Goal: Information Seeking & Learning: Learn about a topic

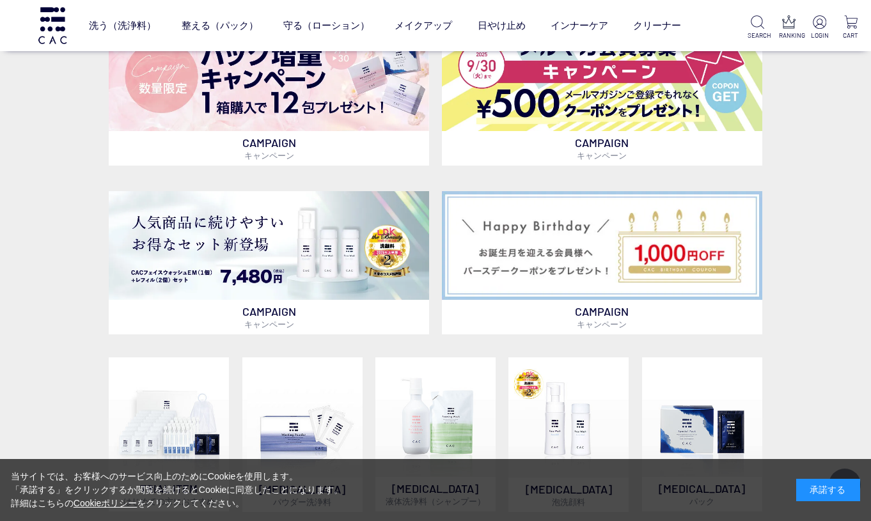
scroll to position [542, 0]
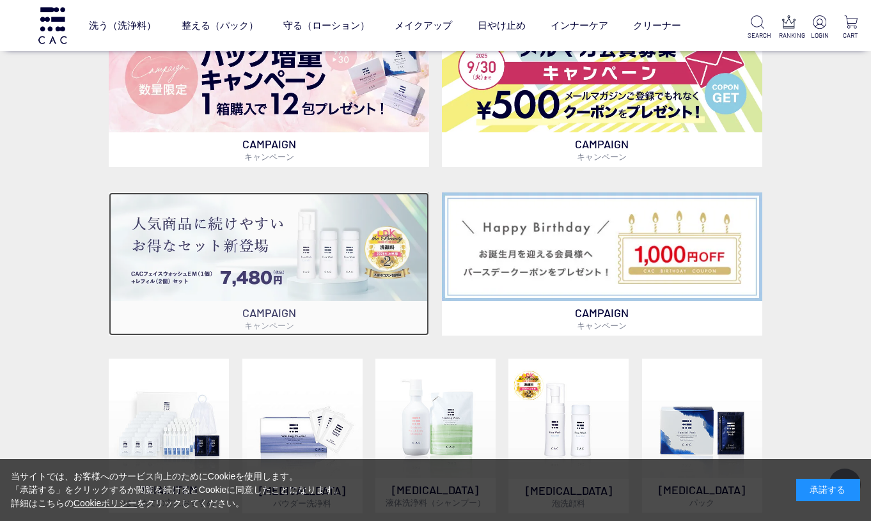
click at [282, 244] on img at bounding box center [269, 247] width 321 height 109
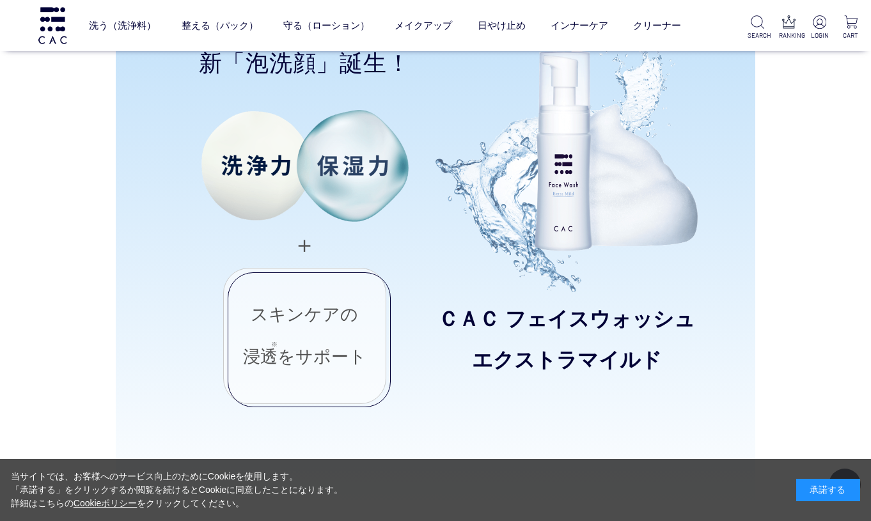
click at [443, 178] on img at bounding box center [567, 157] width 262 height 271
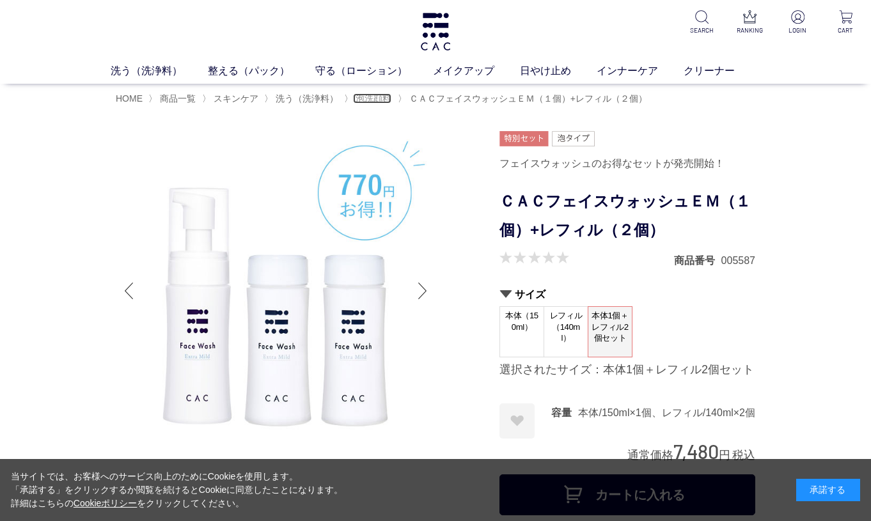
click at [363, 97] on span "泡洗顔料" at bounding box center [374, 98] width 36 height 10
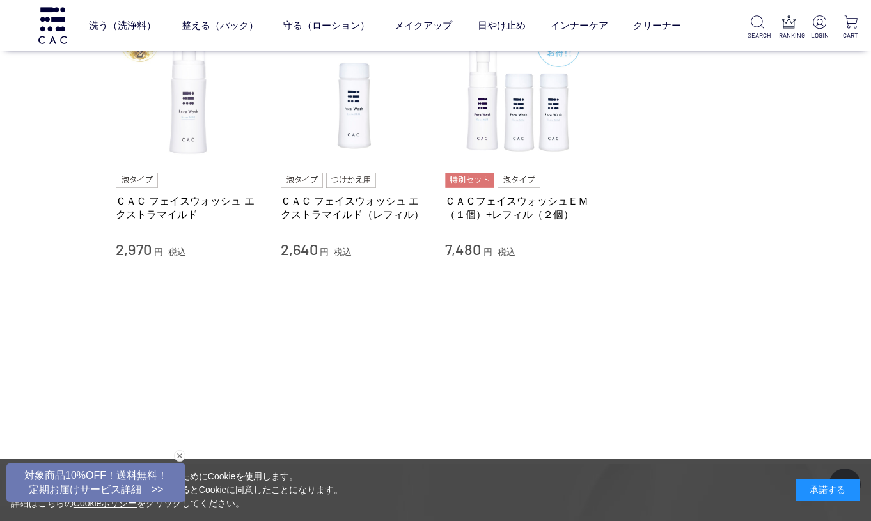
scroll to position [151, 0]
drag, startPoint x: 281, startPoint y: 253, endPoint x: 316, endPoint y: 253, distance: 34.5
click at [316, 253] on span "2,640" at bounding box center [299, 250] width 37 height 19
copy span "2,640"
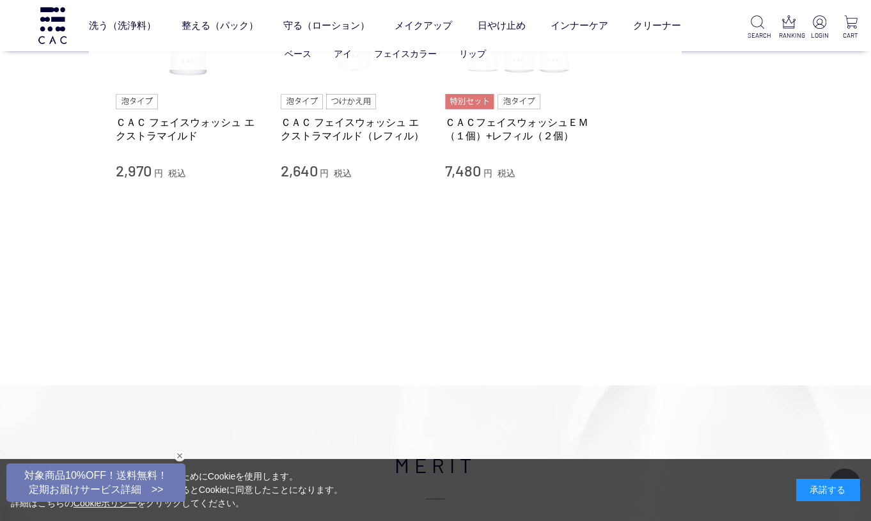
scroll to position [251, 0]
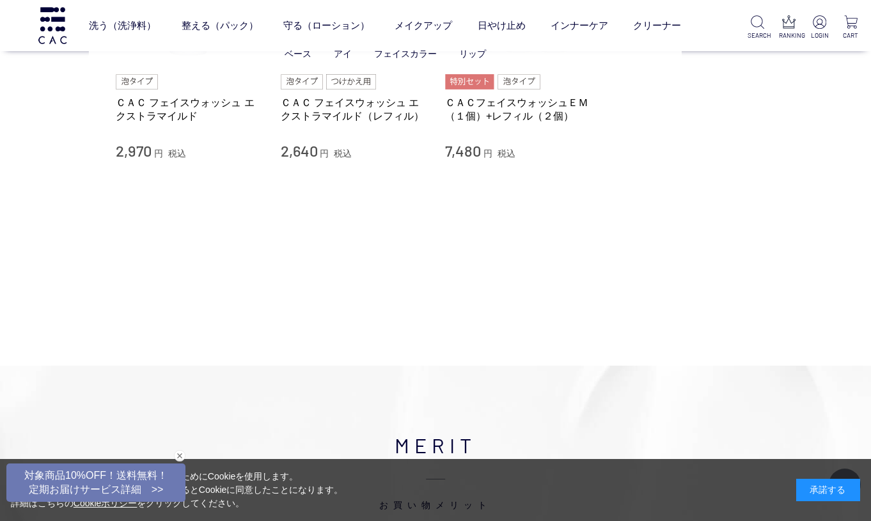
click at [184, 61] on ul "ベース アイ フェイスカラー リップ" at bounding box center [385, 53] width 592 height 31
click at [174, 111] on link "ＣＡＣ フェイスウォッシュ エクストラマイルド" at bounding box center [189, 110] width 146 height 28
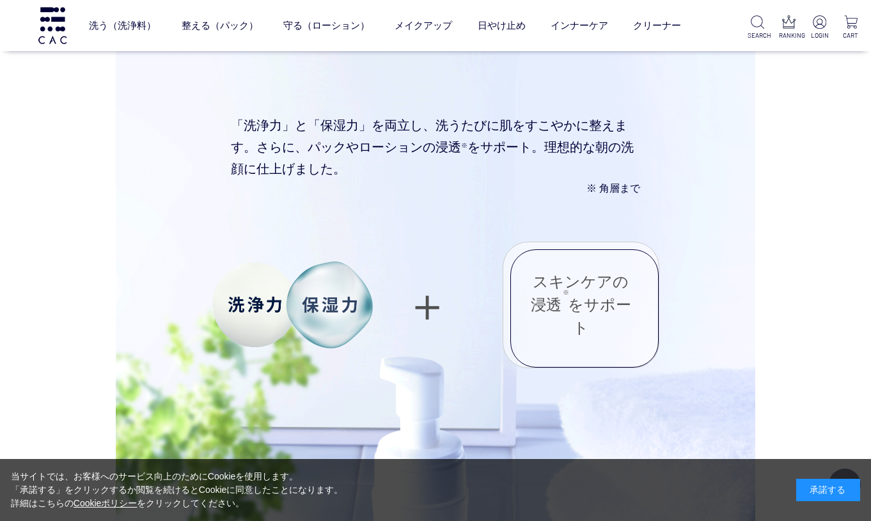
scroll to position [3989, 0]
drag, startPoint x: 547, startPoint y: 145, endPoint x: 594, endPoint y: 146, distance: 46.7
click at [594, 146] on div "「洗浄力」と「保湿力」を両立し、洗うたびに肌をすこやかに整えます。さらに、パックやローションの浸透 ※ をサポート。理想的な朝の洗顔に仕上げました。 ※ 角層…" at bounding box center [436, 155] width 512 height 121
copy div "理想的な"
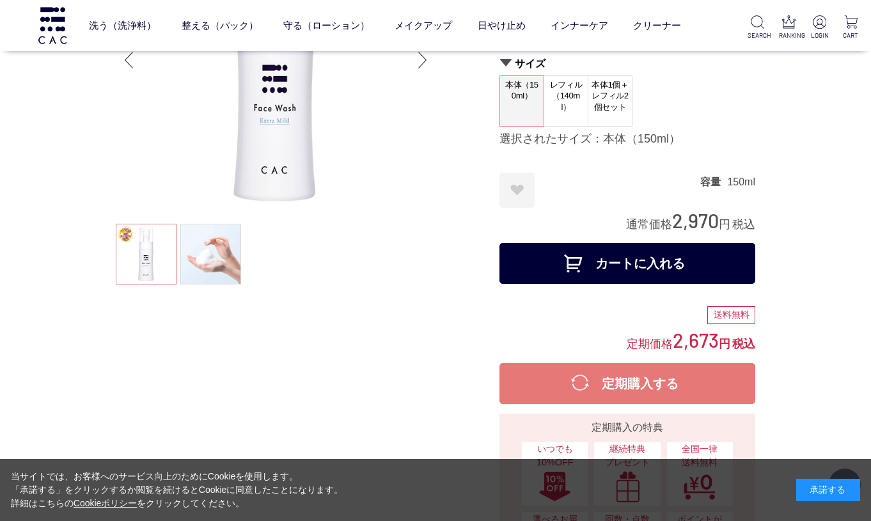
scroll to position [0, 0]
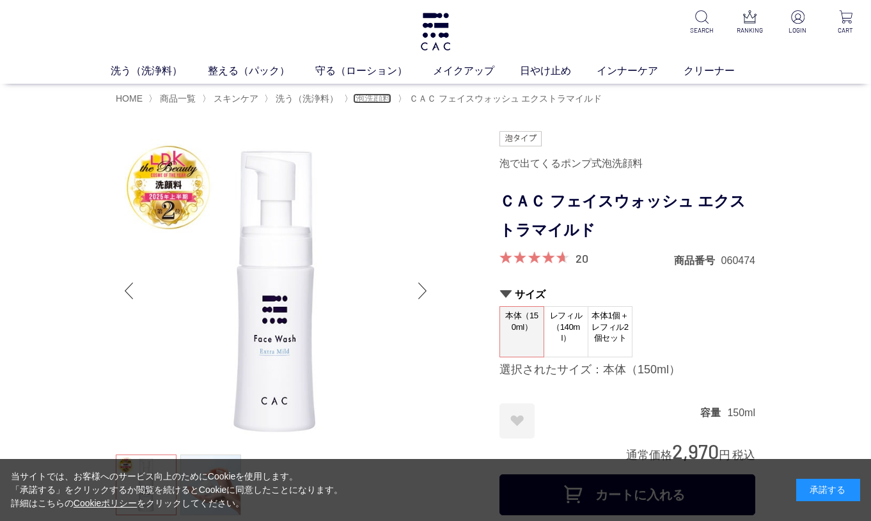
click at [376, 98] on span "泡洗顔料" at bounding box center [374, 98] width 36 height 10
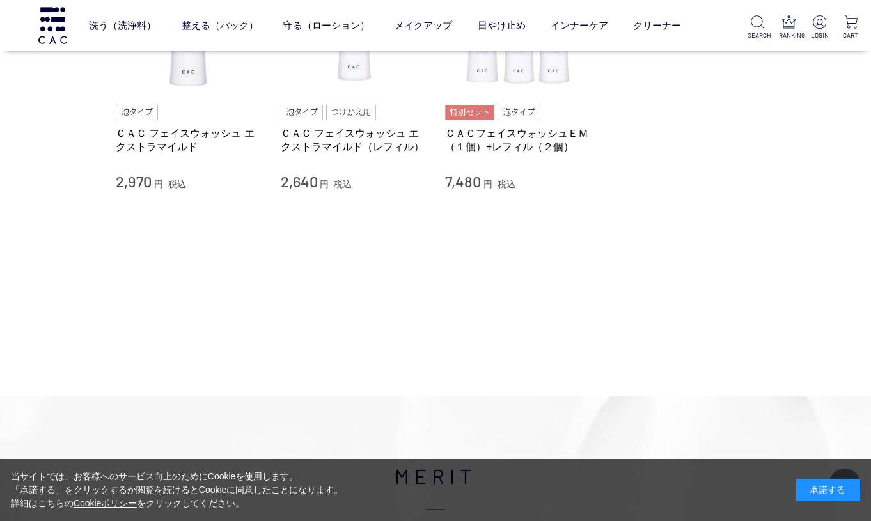
scroll to position [212, 0]
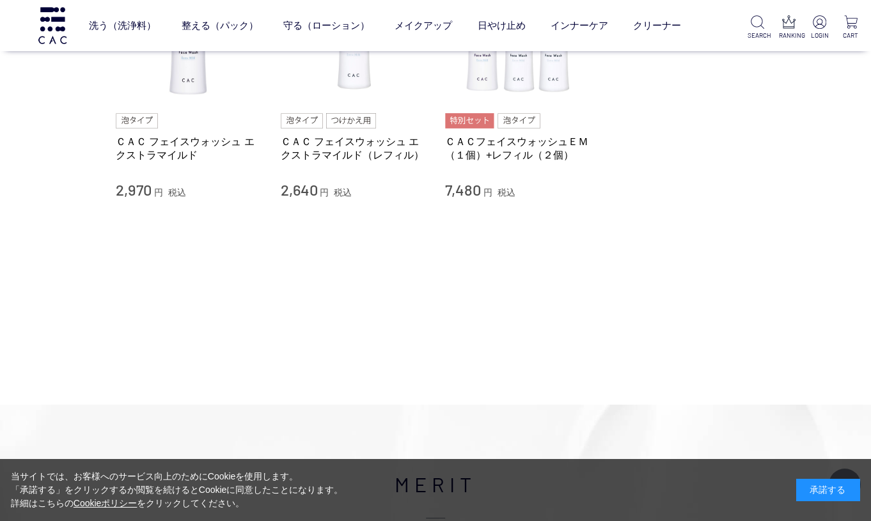
drag, startPoint x: 283, startPoint y: 193, endPoint x: 315, endPoint y: 193, distance: 32.0
click at [315, 193] on span "2,640" at bounding box center [299, 189] width 37 height 19
copy span "2,640"
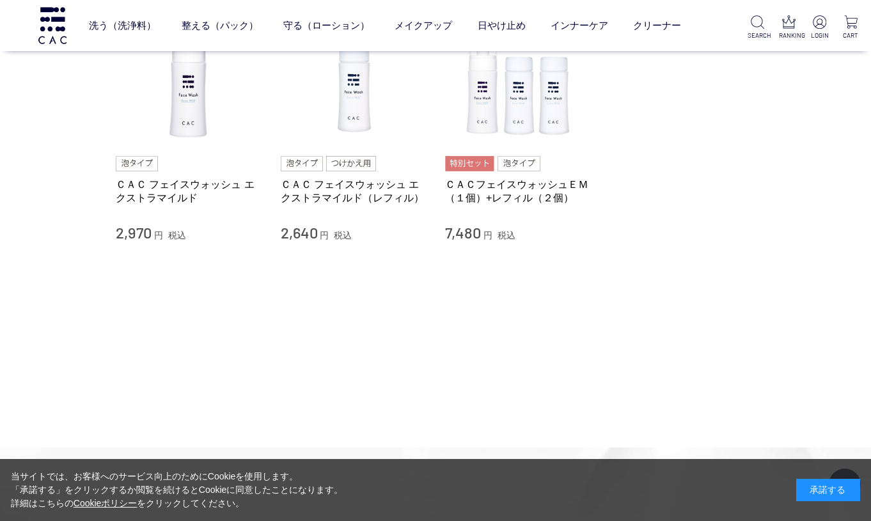
scroll to position [172, 0]
drag, startPoint x: 117, startPoint y: 227, endPoint x: 149, endPoint y: 227, distance: 32.0
click at [149, 227] on span "2,970" at bounding box center [134, 229] width 36 height 19
copy span "2,970"
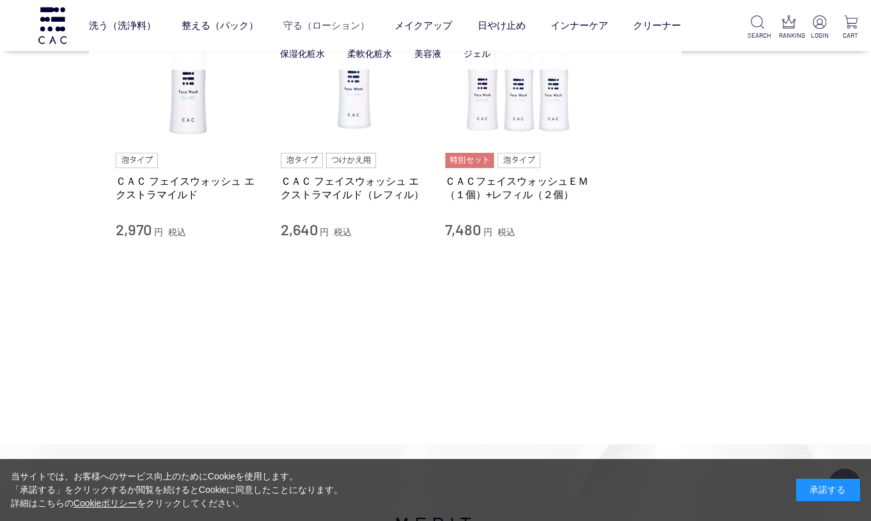
scroll to position [0, 0]
